Goal: Information Seeking & Learning: Learn about a topic

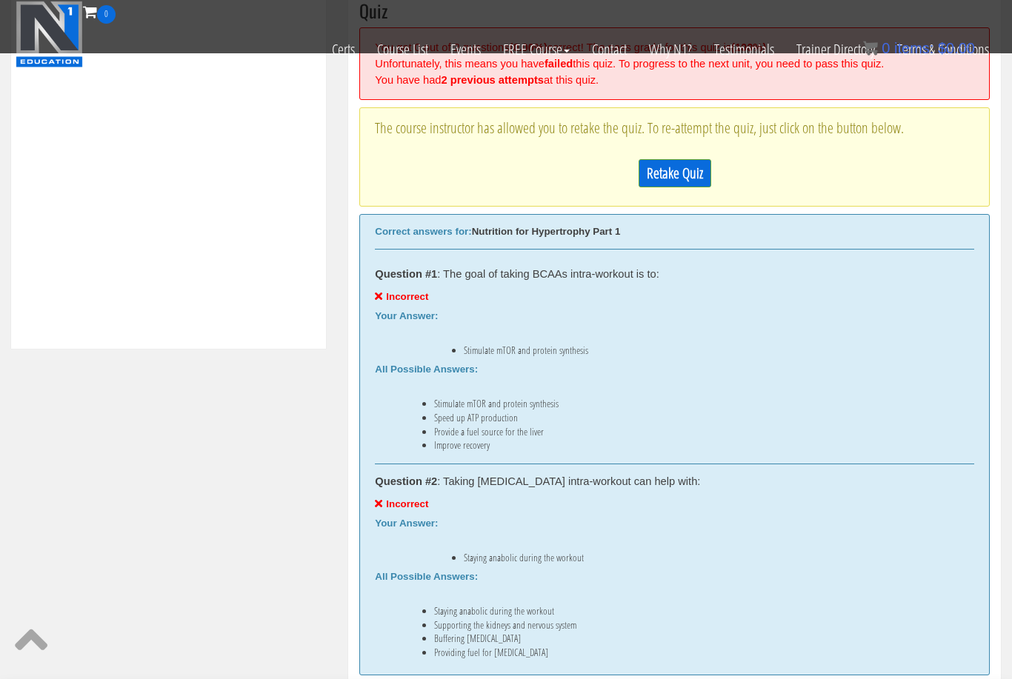
click at [653, 180] on link "Retake Quiz" at bounding box center [674, 173] width 73 height 28
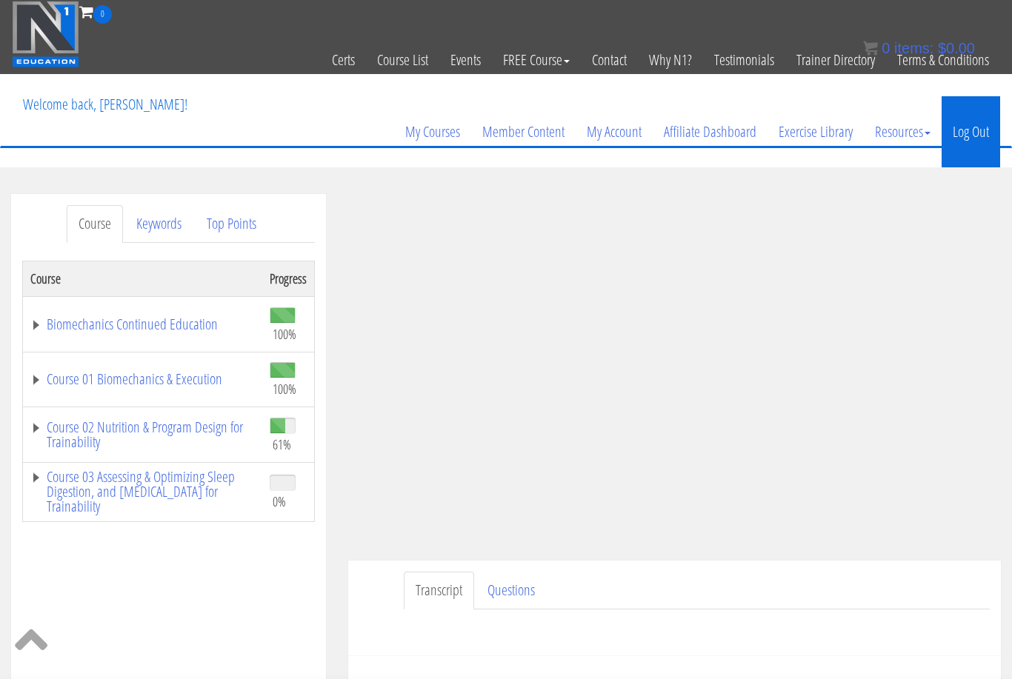
click at [978, 134] on link "Log Out" at bounding box center [970, 131] width 59 height 71
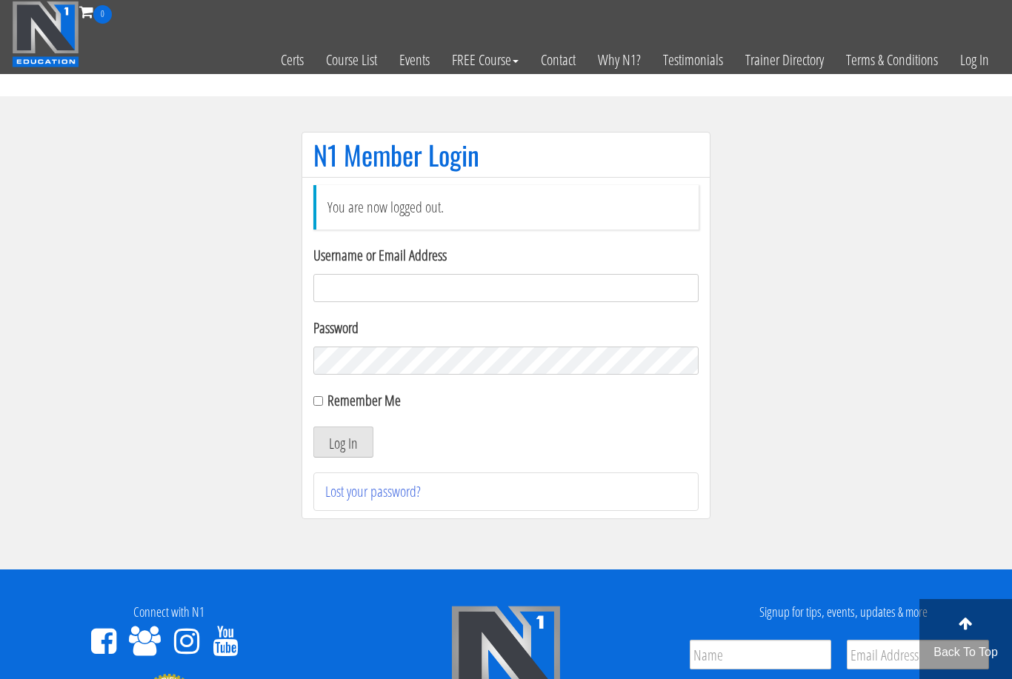
type input "[EMAIL_ADDRESS][DOMAIN_NAME]"
click at [343, 443] on button "Log In" at bounding box center [343, 442] width 60 height 31
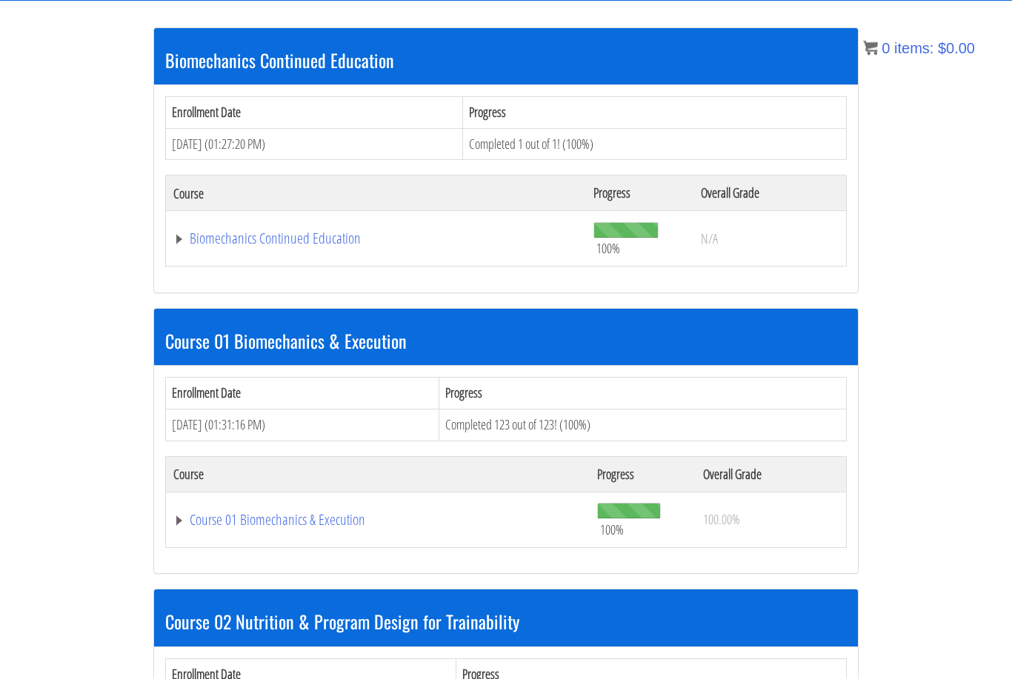
scroll to position [318, 0]
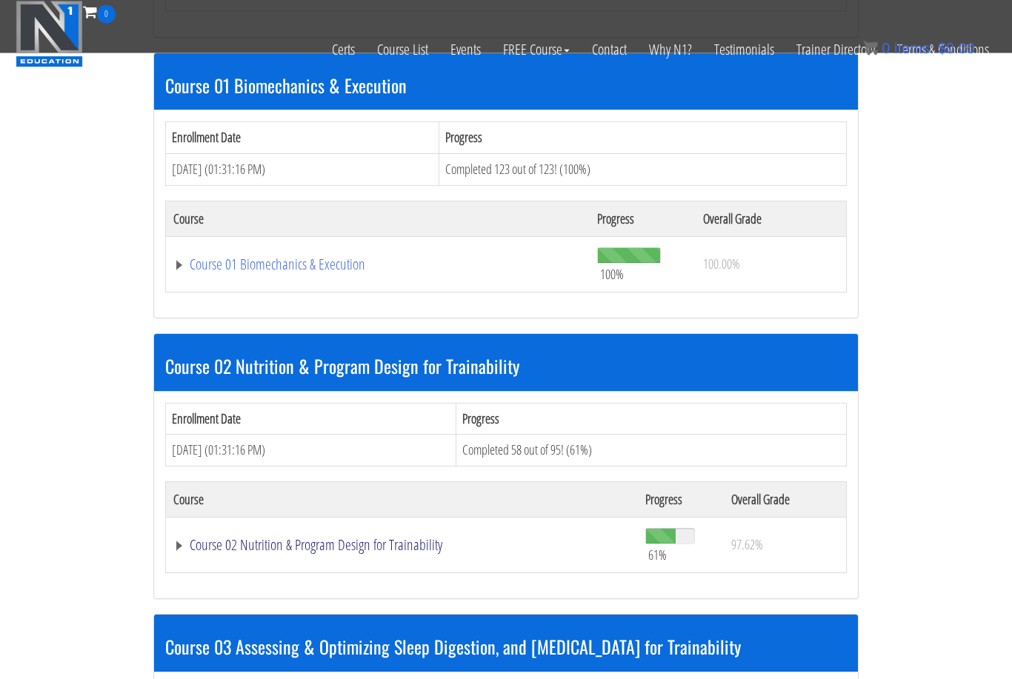
click at [301, 538] on link "Course 02 Nutrition & Program Design for Trainability" at bounding box center [401, 545] width 457 height 15
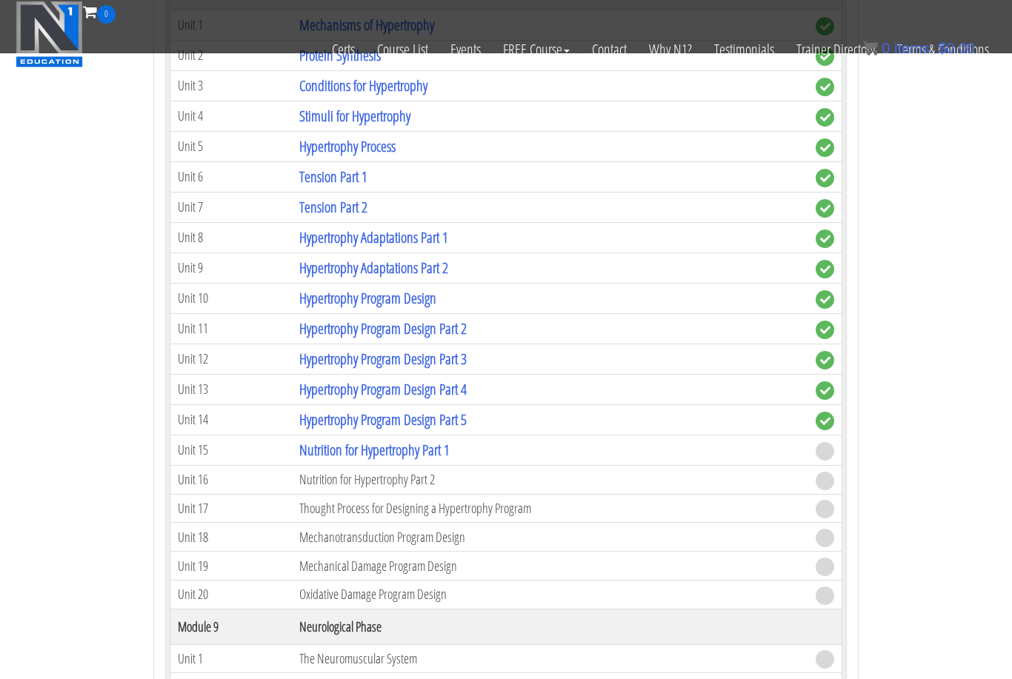
scroll to position [2686, 0]
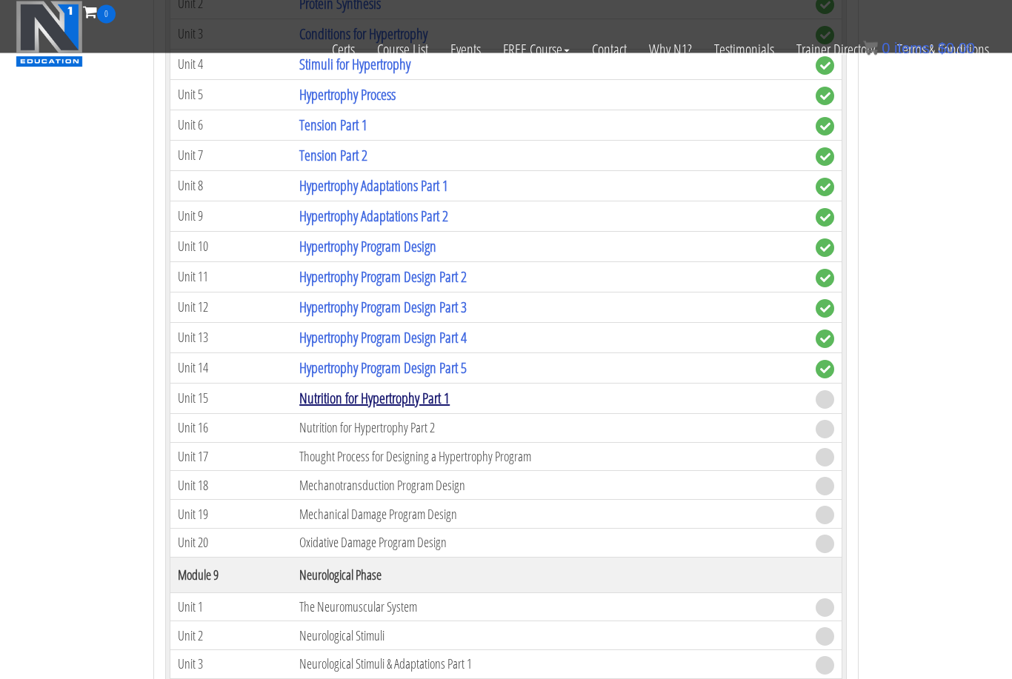
click at [378, 393] on link "Nutrition for Hypertrophy Part 1" at bounding box center [374, 399] width 150 height 20
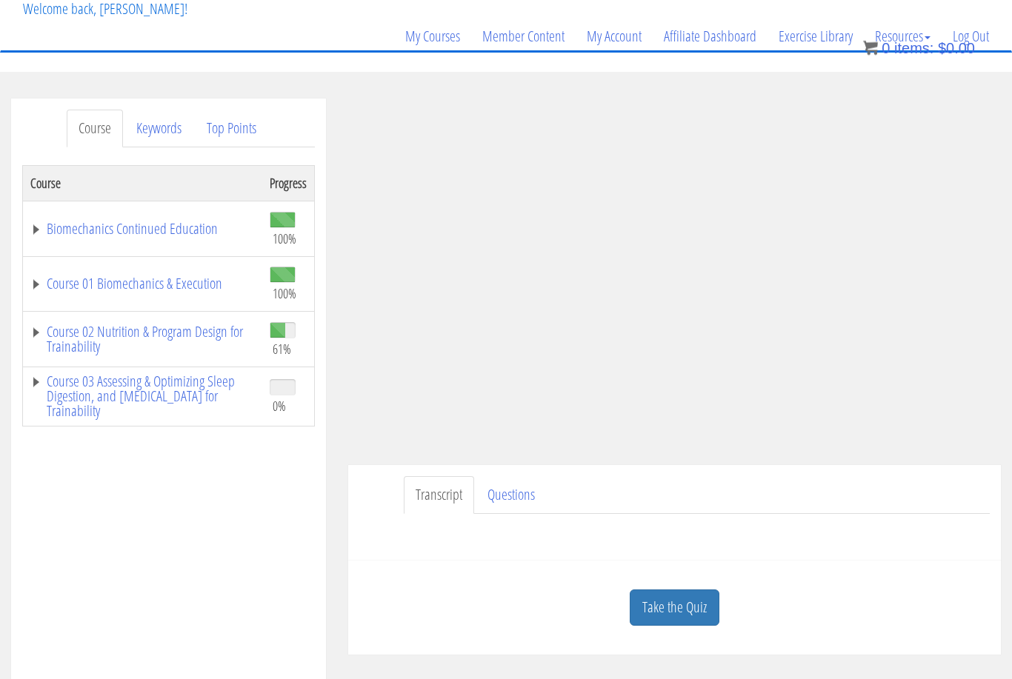
scroll to position [96, 0]
click at [677, 591] on link "Take the Quiz" at bounding box center [674, 608] width 90 height 36
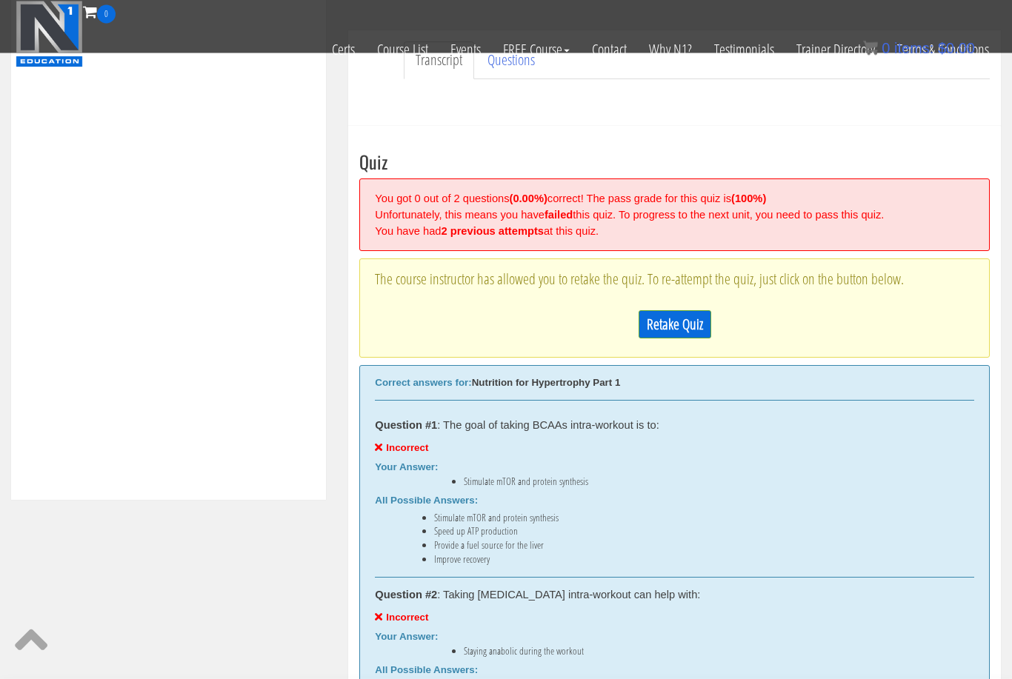
scroll to position [438, 0]
click at [678, 324] on link "Retake Quiz" at bounding box center [674, 324] width 73 height 28
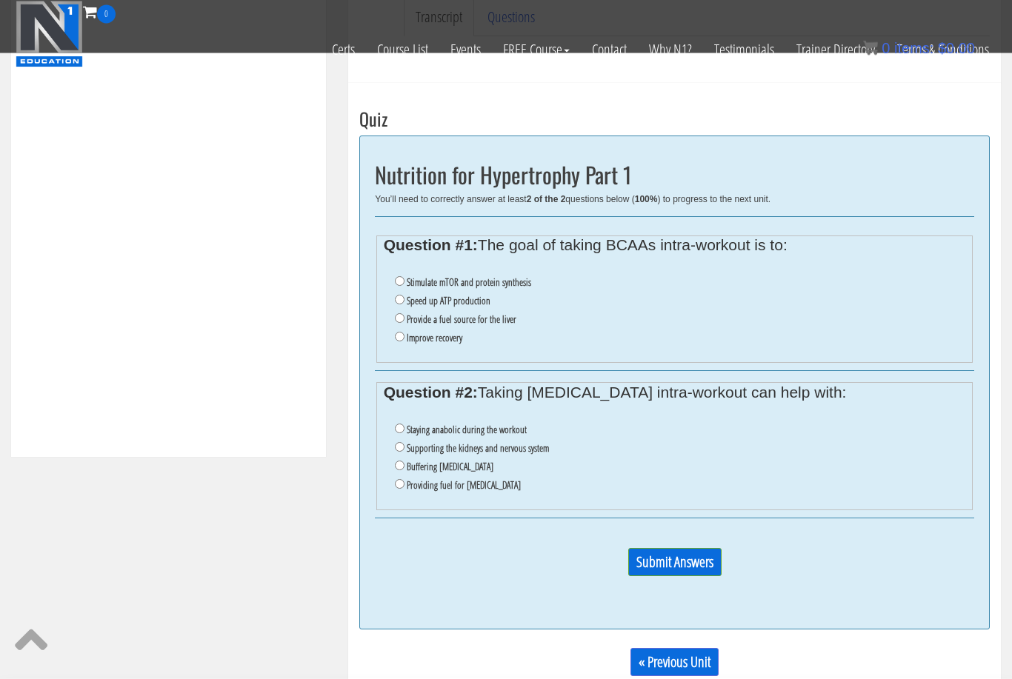
scroll to position [485, 0]
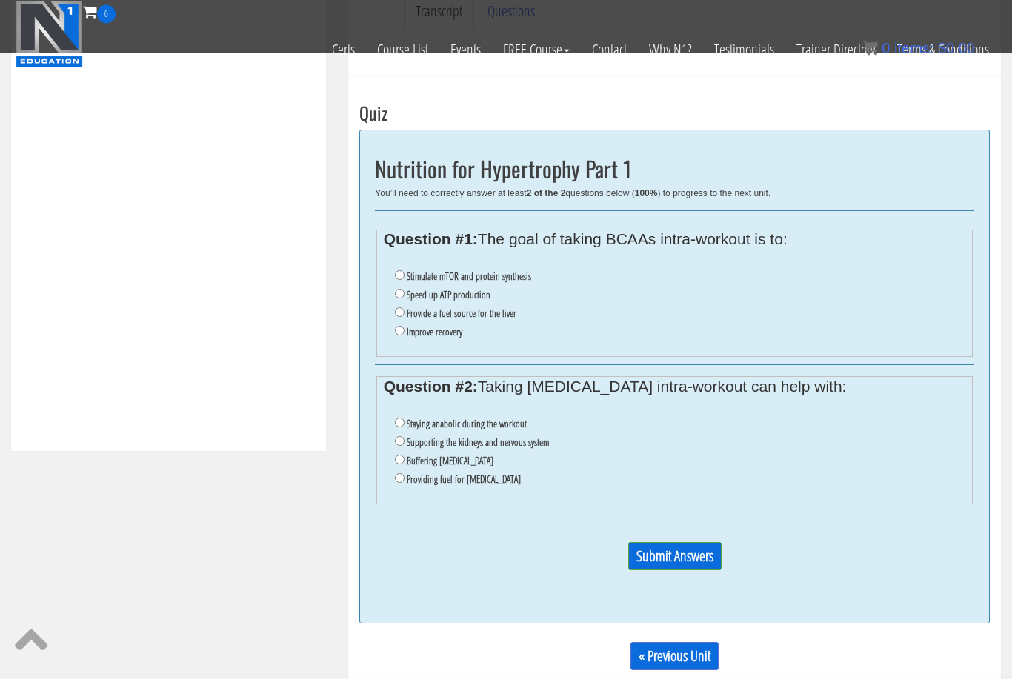
click at [478, 295] on label "Speed up ATP production" at bounding box center [449, 296] width 84 height 12
click at [404, 295] on input "Speed up ATP production" at bounding box center [400, 295] width 10 height 10
radio input "true"
click at [479, 486] on label "Providing fuel for muscle contractions" at bounding box center [464, 480] width 114 height 12
click at [404, 484] on input "Providing fuel for muscle contractions" at bounding box center [400, 479] width 10 height 10
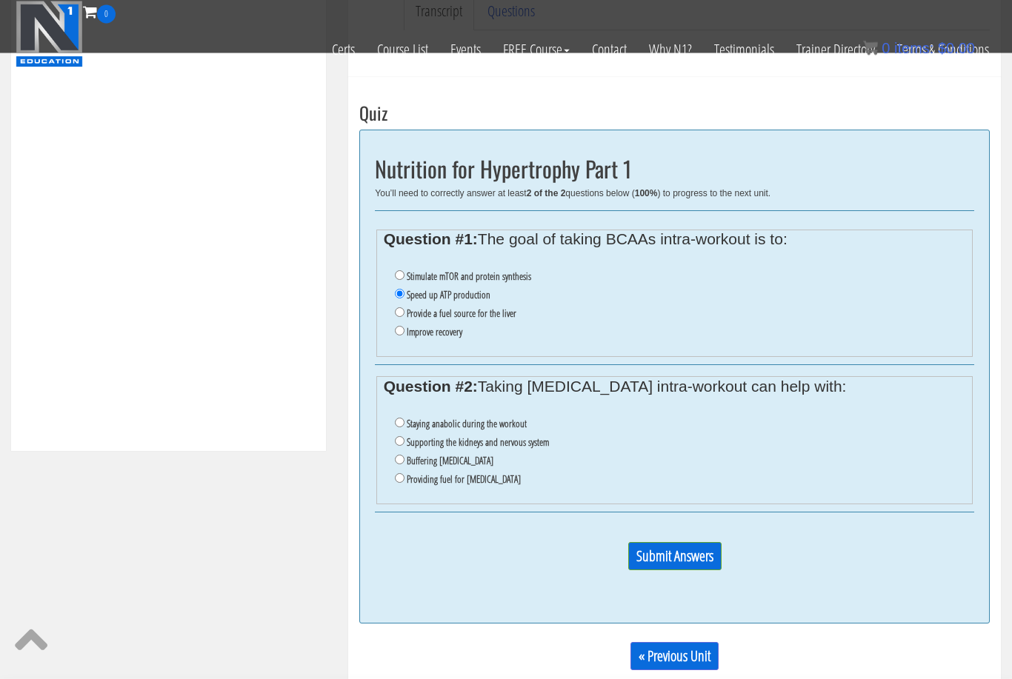
radio input "true"
click at [664, 561] on input "Submit Answers" at bounding box center [674, 557] width 93 height 28
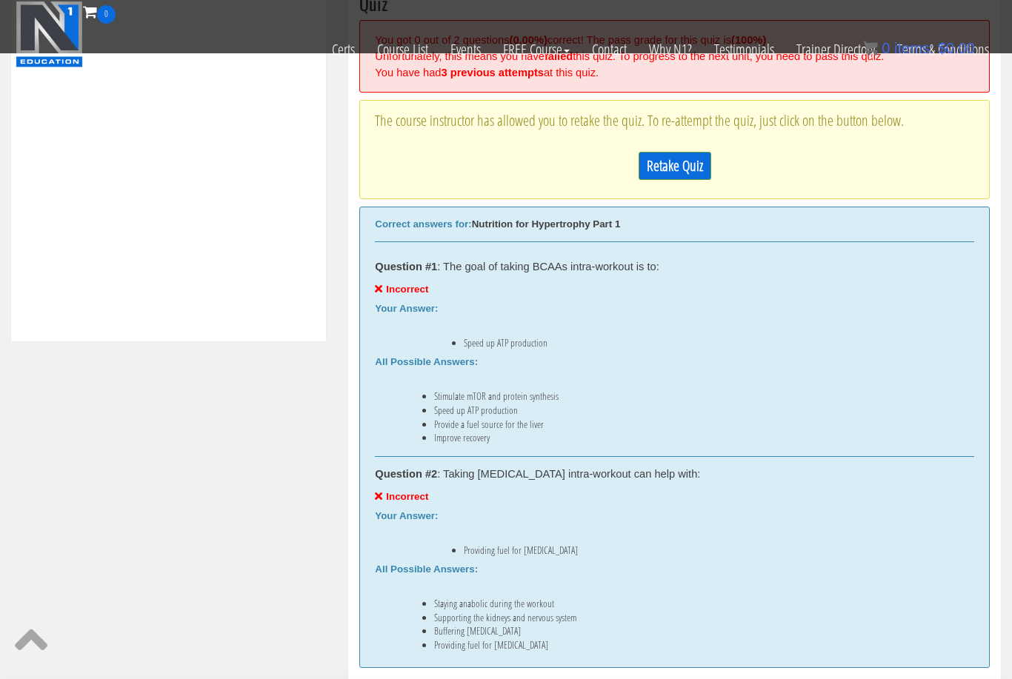
scroll to position [595, 0]
click at [672, 164] on link "Retake Quiz" at bounding box center [674, 167] width 73 height 28
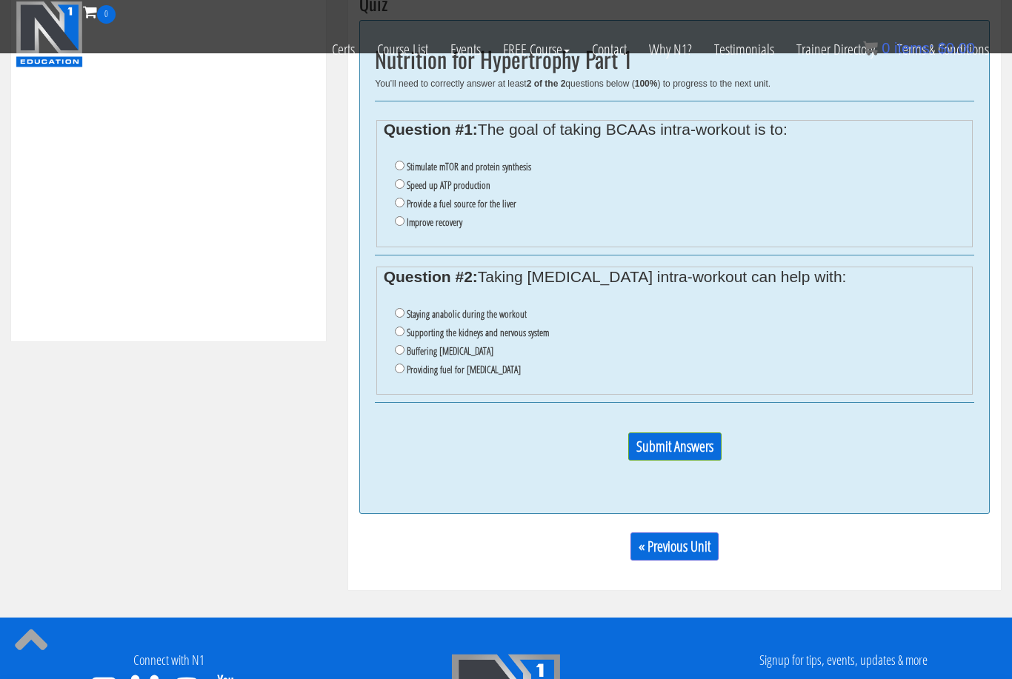
click at [404, 225] on input "Improve recovery" at bounding box center [400, 221] width 10 height 10
radio input "true"
click at [445, 333] on label "Supporting the kidneys and nervous system" at bounding box center [478, 333] width 142 height 12
click at [404, 333] on input "Supporting the kidneys and nervous system" at bounding box center [400, 332] width 10 height 10
radio input "true"
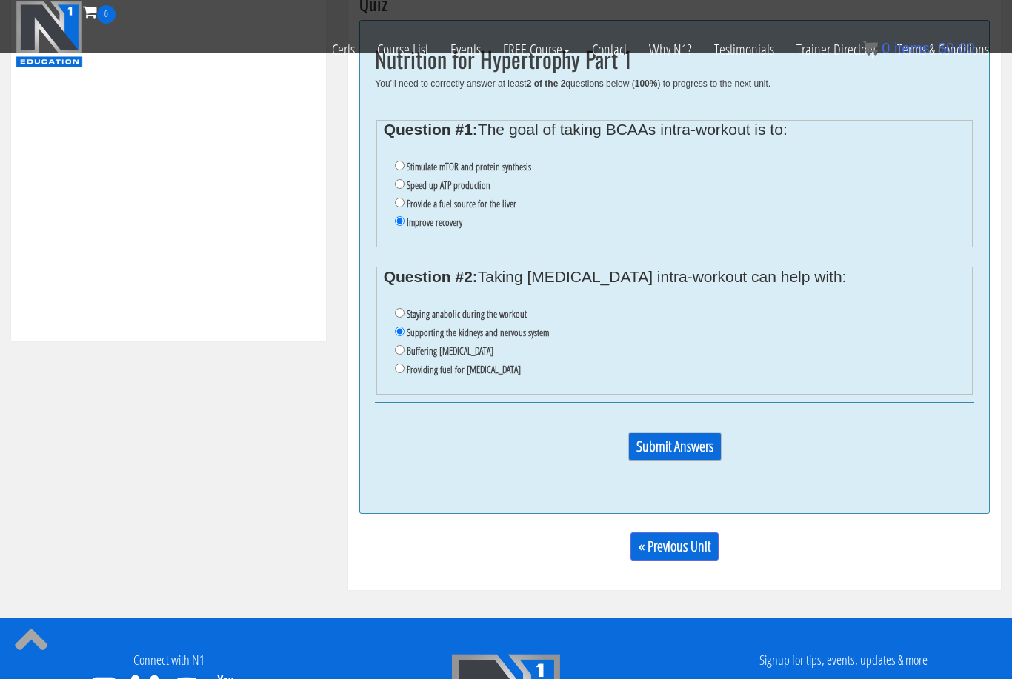
click at [668, 441] on input "Submit Answers" at bounding box center [674, 446] width 93 height 28
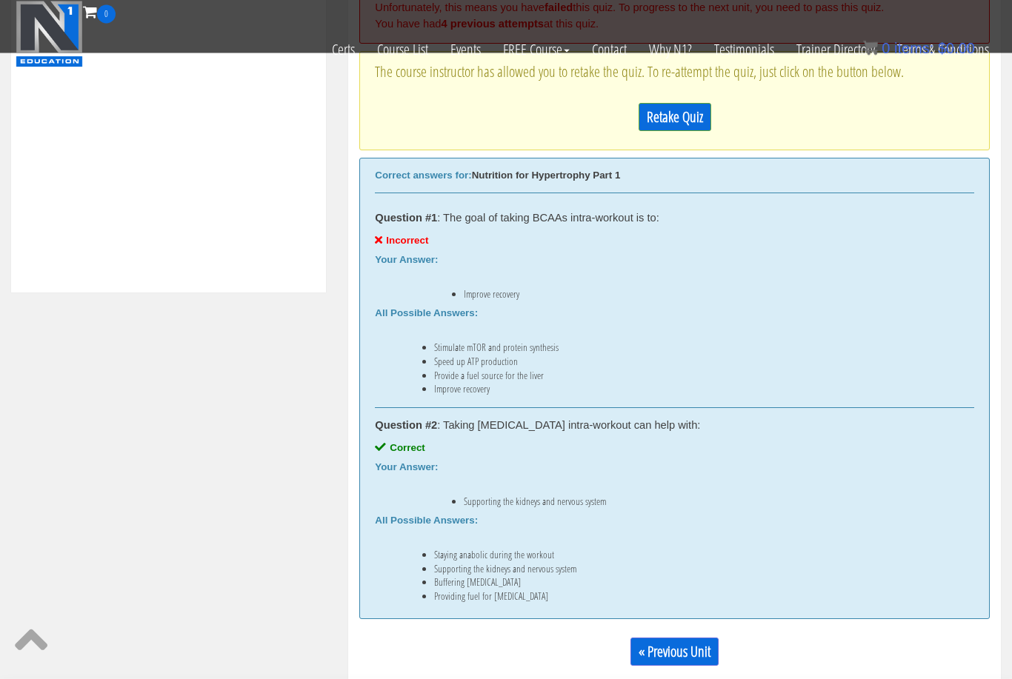
scroll to position [644, 0]
click at [681, 116] on link "Retake Quiz" at bounding box center [674, 117] width 73 height 28
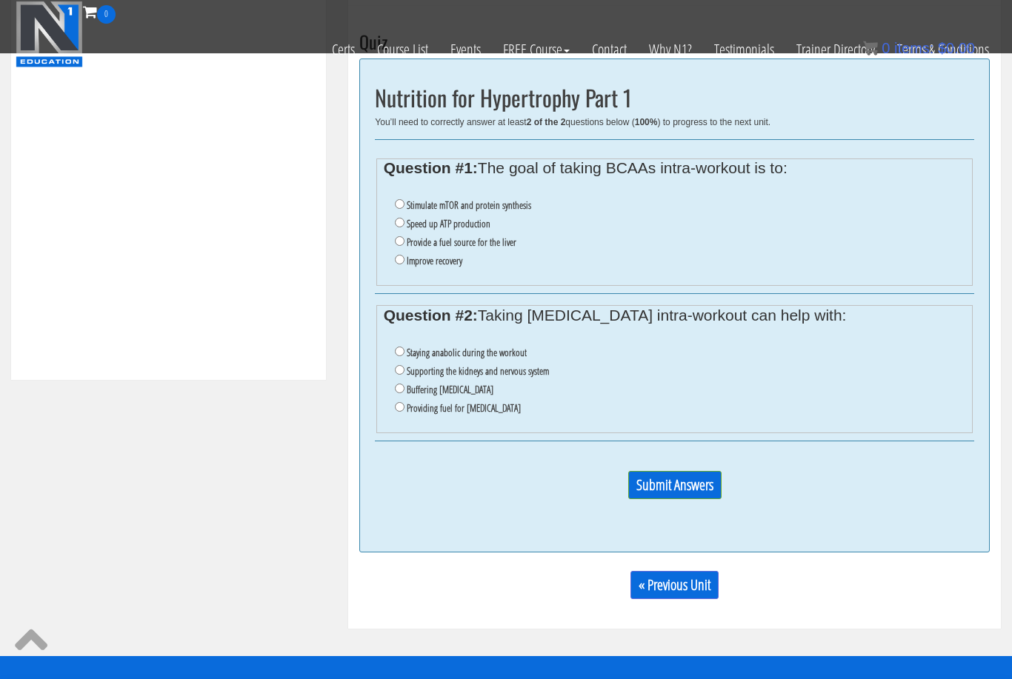
scroll to position [552, 0]
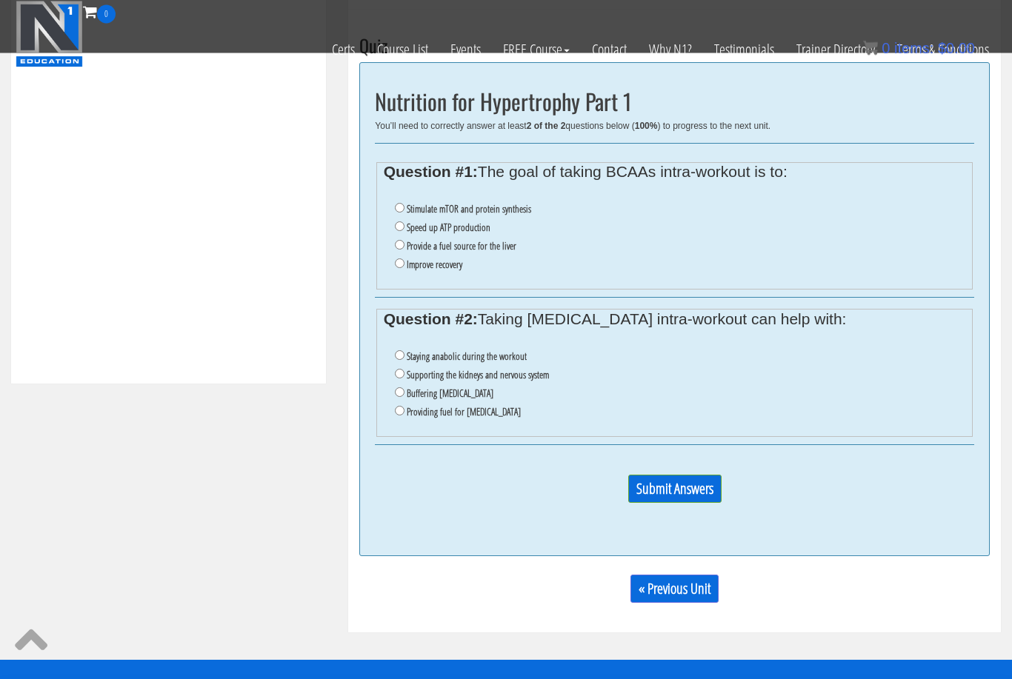
click at [487, 255] on li "Provide a fuel source for the liver" at bounding box center [680, 247] width 571 height 19
click at [494, 248] on label "Provide a fuel source for the liver" at bounding box center [462, 247] width 110 height 12
click at [404, 248] on input "Provide a fuel source for the liver" at bounding box center [400, 246] width 10 height 10
radio input "true"
click at [457, 415] on label "Providing fuel for muscle contractions" at bounding box center [464, 413] width 114 height 12
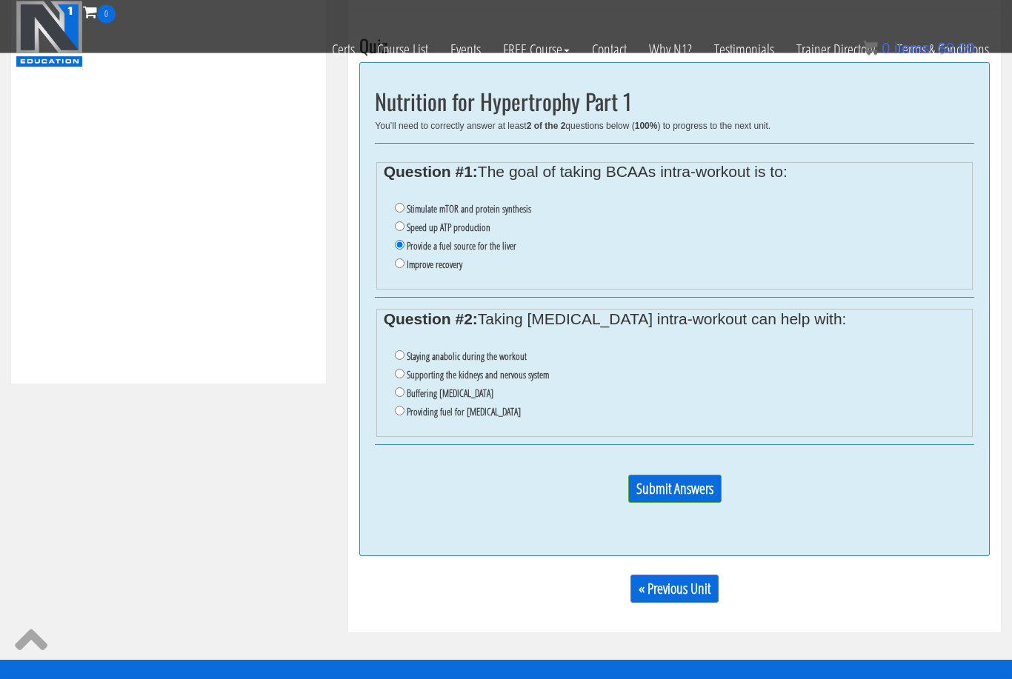
click at [404, 415] on input "Providing fuel for muscle contractions" at bounding box center [400, 412] width 10 height 10
radio input "true"
click at [485, 378] on label "Supporting the kidneys and nervous system" at bounding box center [478, 376] width 142 height 12
click at [404, 378] on input "Supporting the kidneys and nervous system" at bounding box center [400, 375] width 10 height 10
radio input "true"
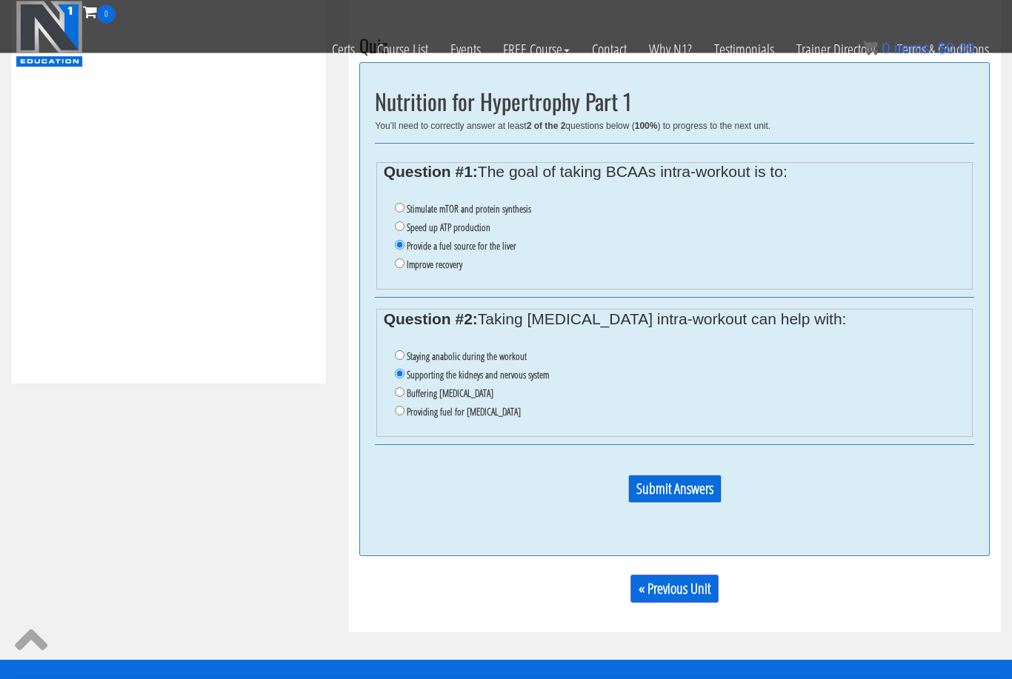
click at [709, 503] on input "Submit Answers" at bounding box center [674, 489] width 93 height 28
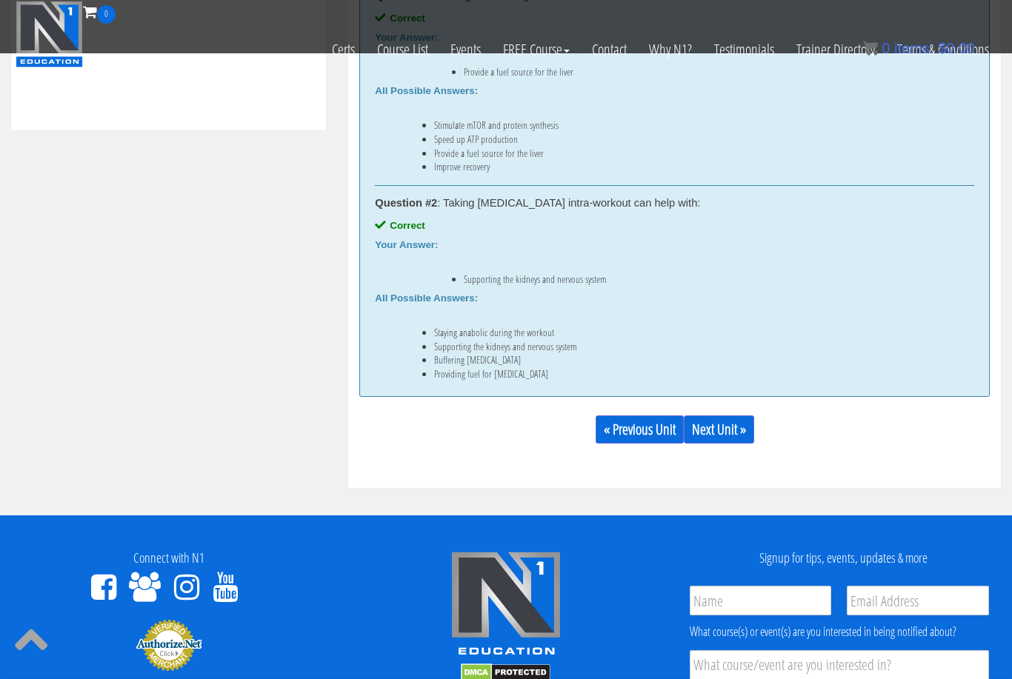
scroll to position [825, 0]
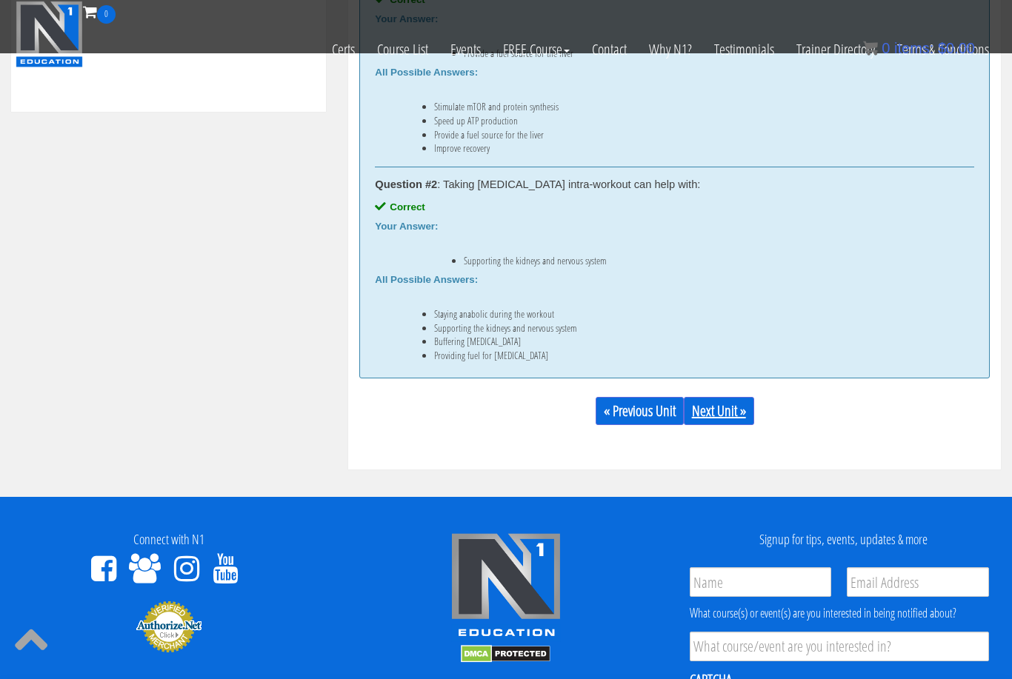
click at [727, 401] on link "Next Unit »" at bounding box center [719, 411] width 70 height 28
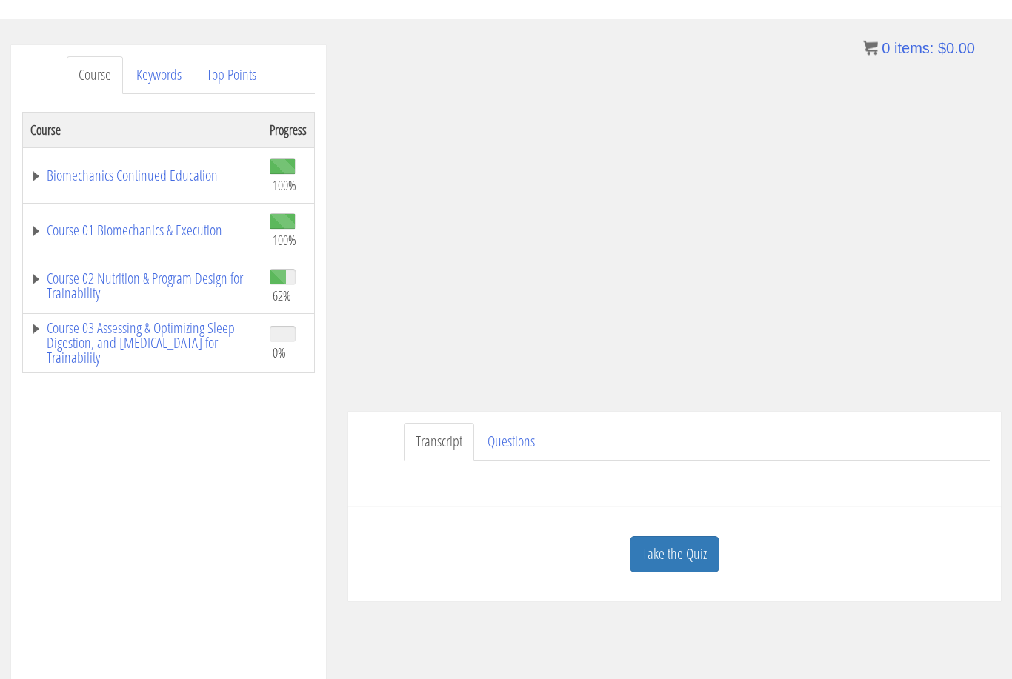
scroll to position [149, 0]
click at [675, 555] on link "Take the Quiz" at bounding box center [674, 553] width 90 height 36
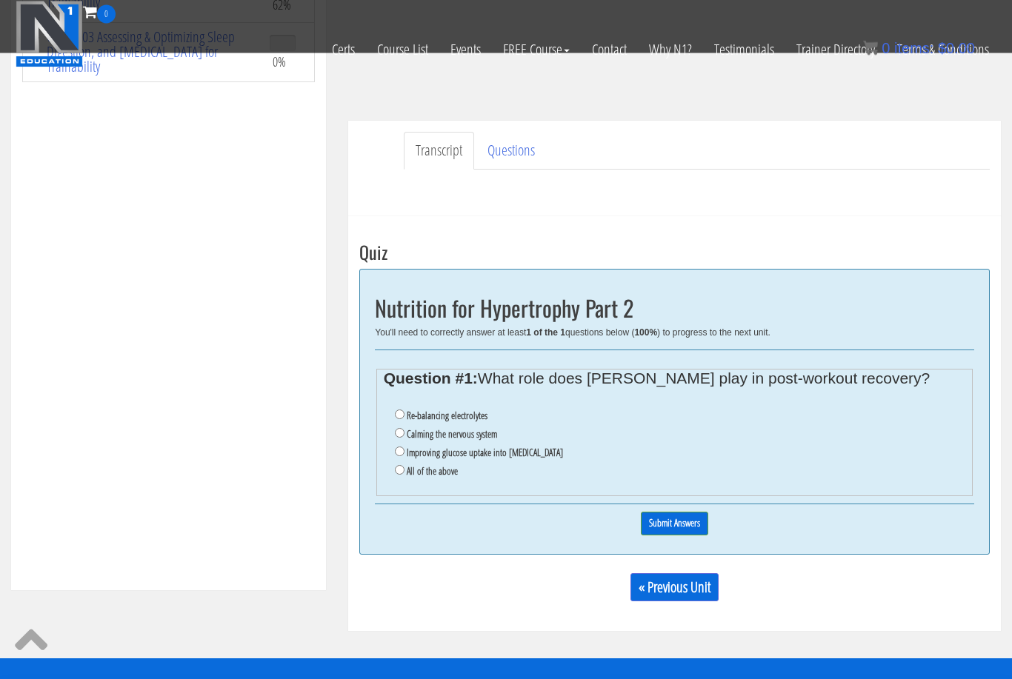
scroll to position [397, 0]
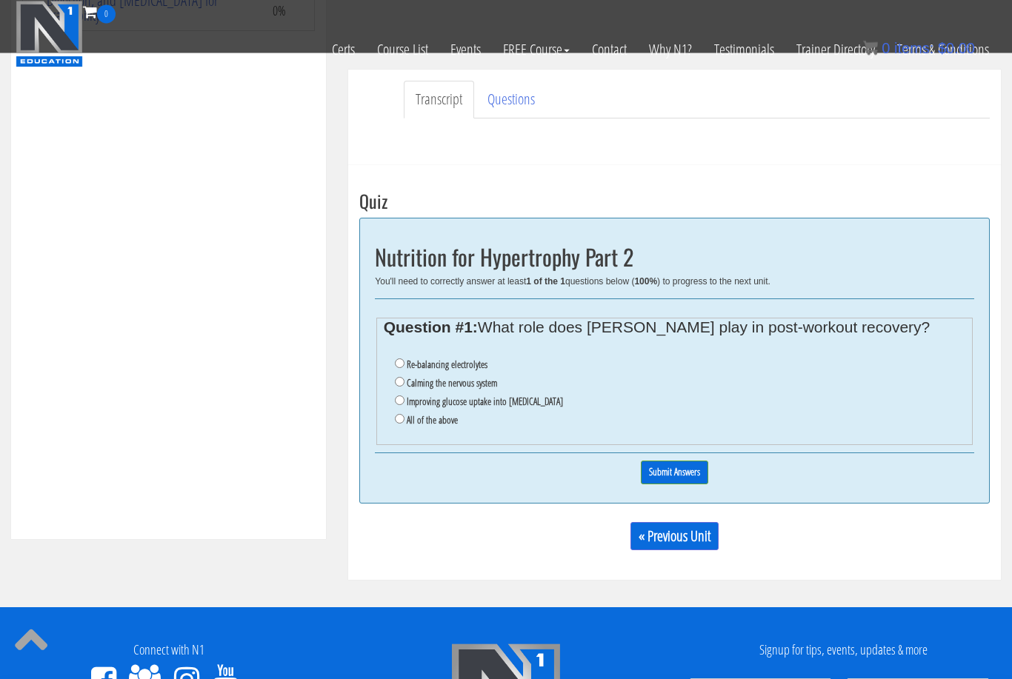
click at [447, 424] on label "All of the above" at bounding box center [432, 421] width 51 height 12
click at [404, 424] on input "All of the above" at bounding box center [400, 420] width 10 height 10
radio input "true"
click at [679, 484] on input "Submit Answers" at bounding box center [674, 472] width 67 height 23
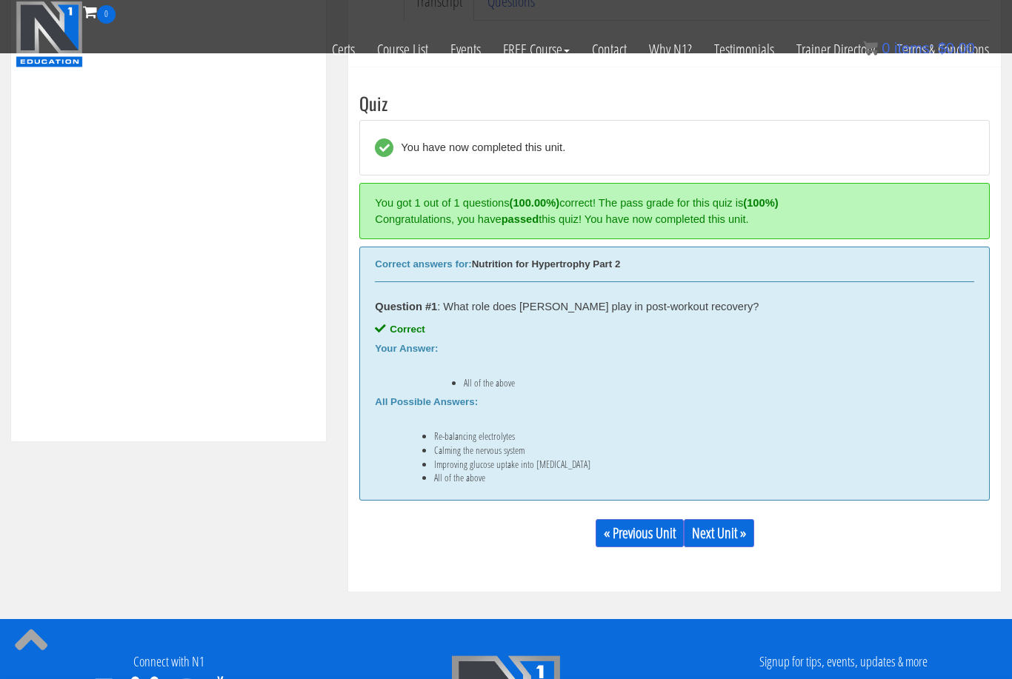
scroll to position [541, 0]
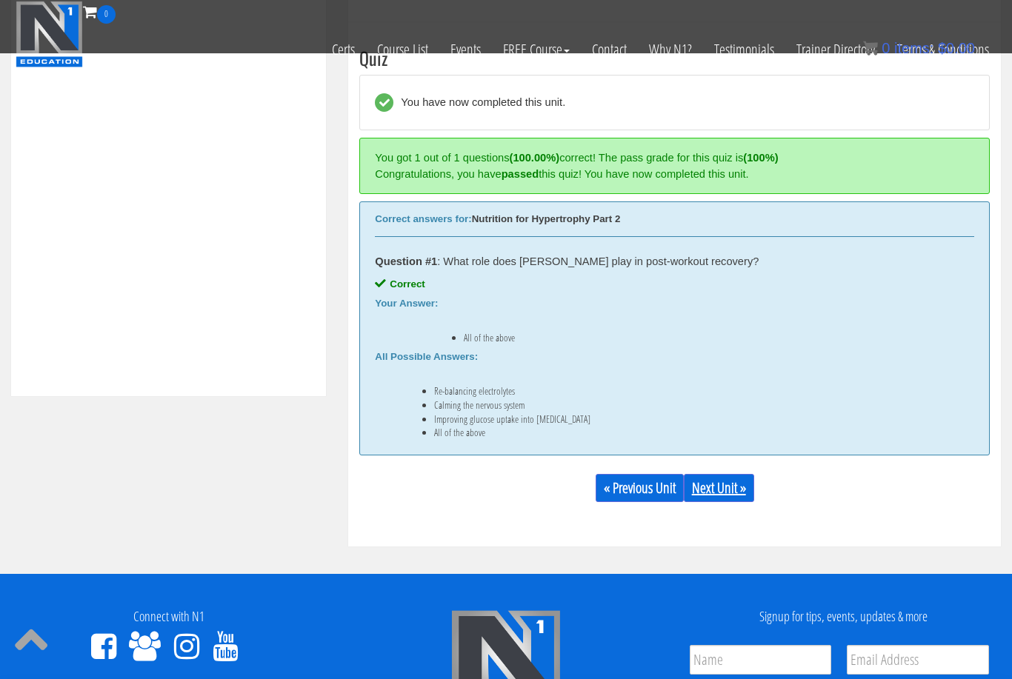
click at [732, 484] on link "Next Unit »" at bounding box center [719, 488] width 70 height 28
